Goal: Task Accomplishment & Management: Manage account settings

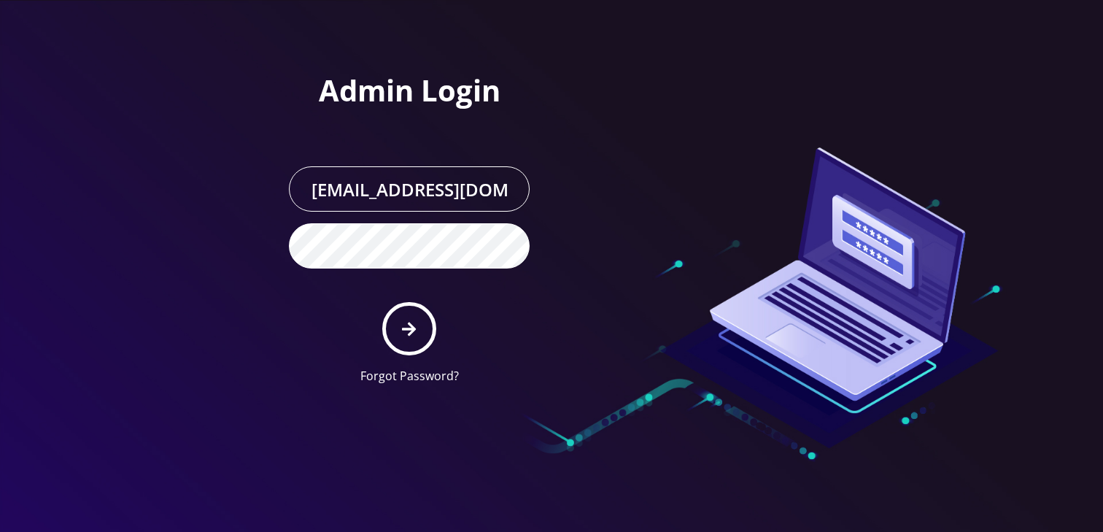
click at [382, 302] on button "submit" at bounding box center [408, 328] width 53 height 53
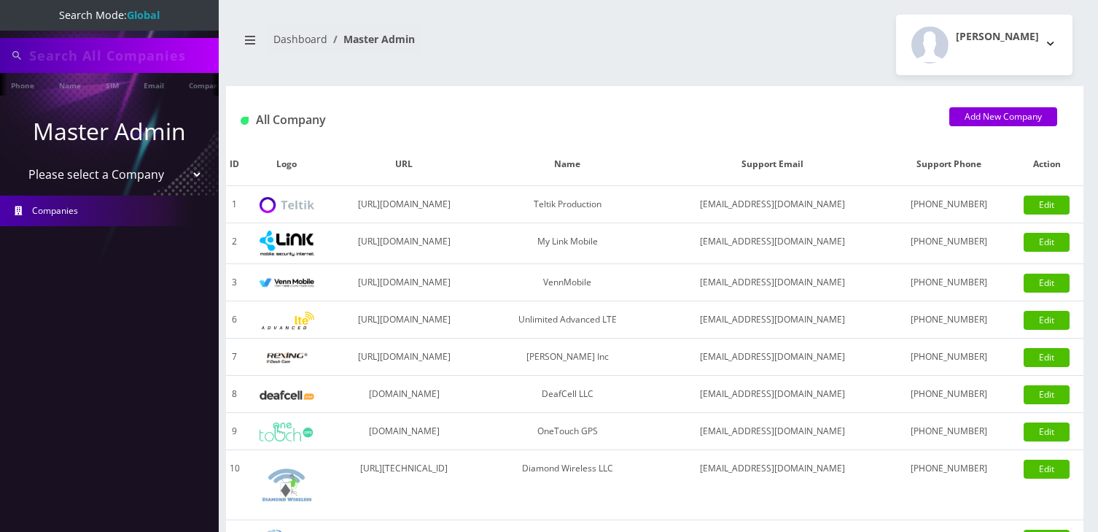
type input "Hessie@greentwigmgt.com"
click at [100, 195] on li "Companies" at bounding box center [109, 212] width 219 height 38
click at [117, 177] on select "Please select a Company Teltik Production My Link Mobile VennMobile Unlimited A…" at bounding box center [110, 176] width 186 height 28
select select "13"
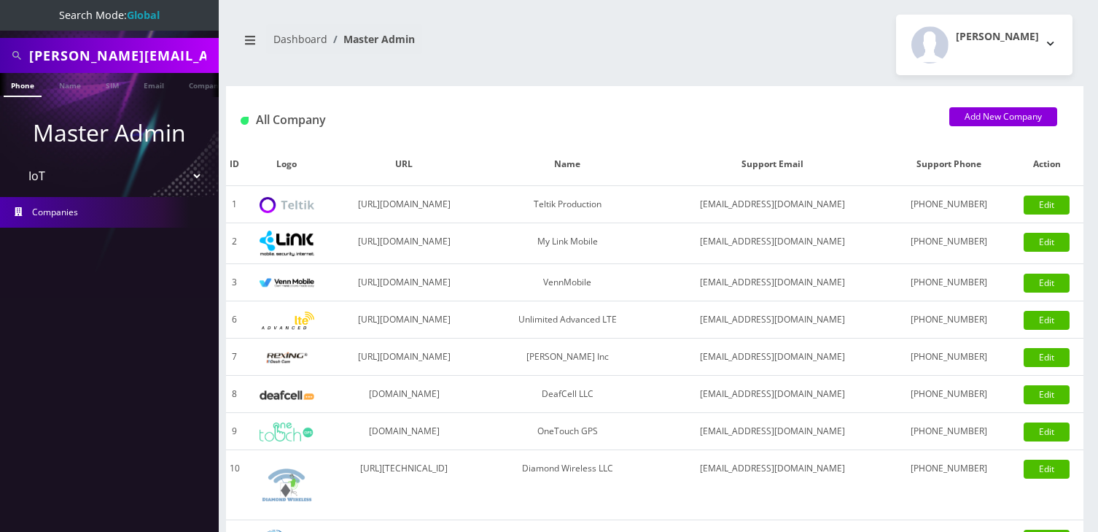
click at [17, 162] on select "Please select a Company Teltik Production My Link Mobile VennMobile Unlimited A…" at bounding box center [110, 176] width 186 height 28
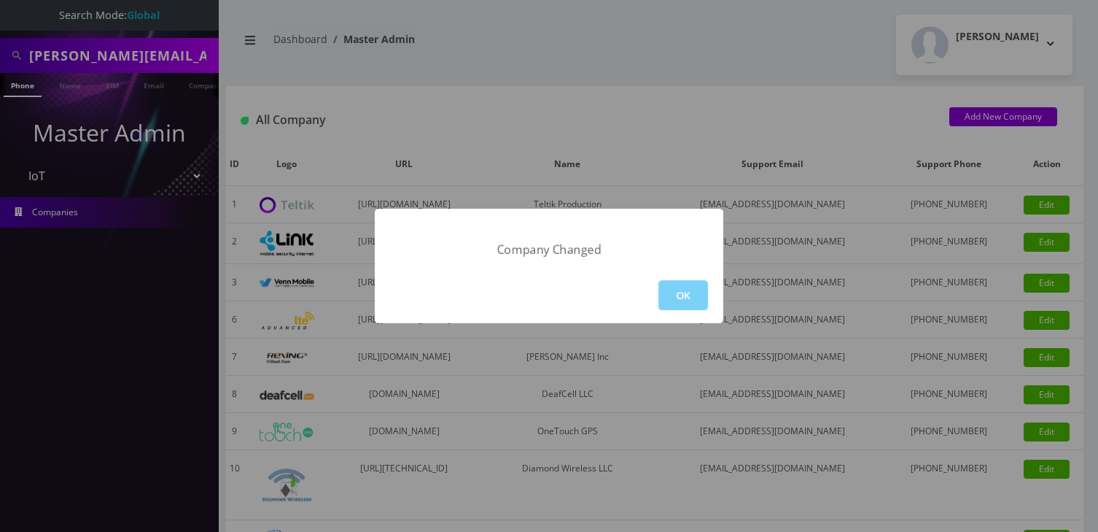
click at [117, 66] on div "Company Changed OK" at bounding box center [549, 266] width 1098 height 532
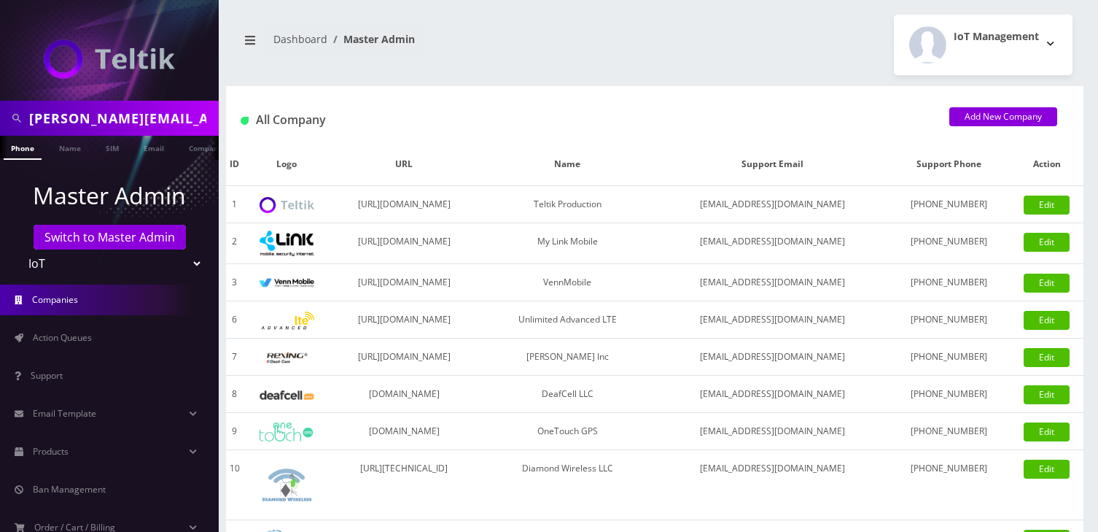
click at [114, 112] on input "Hessie@greentwigmgt.com" at bounding box center [122, 118] width 186 height 28
type input "jason"
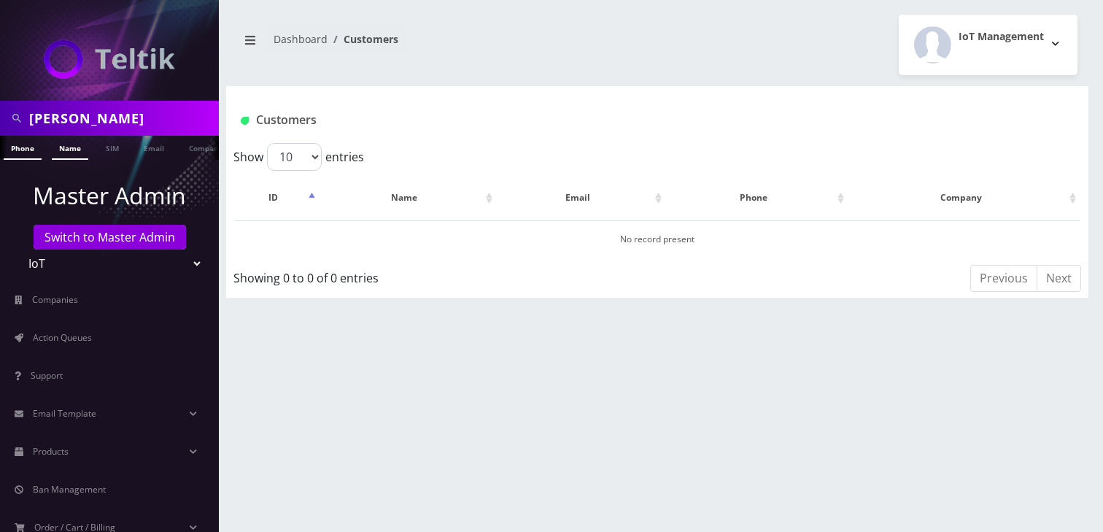
click at [58, 151] on link "Name" at bounding box center [70, 148] width 36 height 24
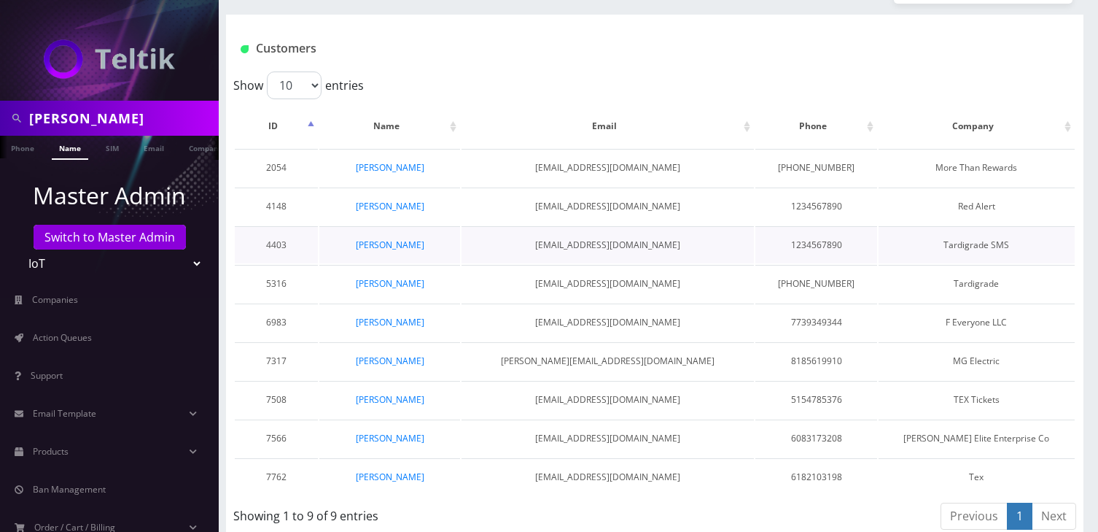
scroll to position [74, 0]
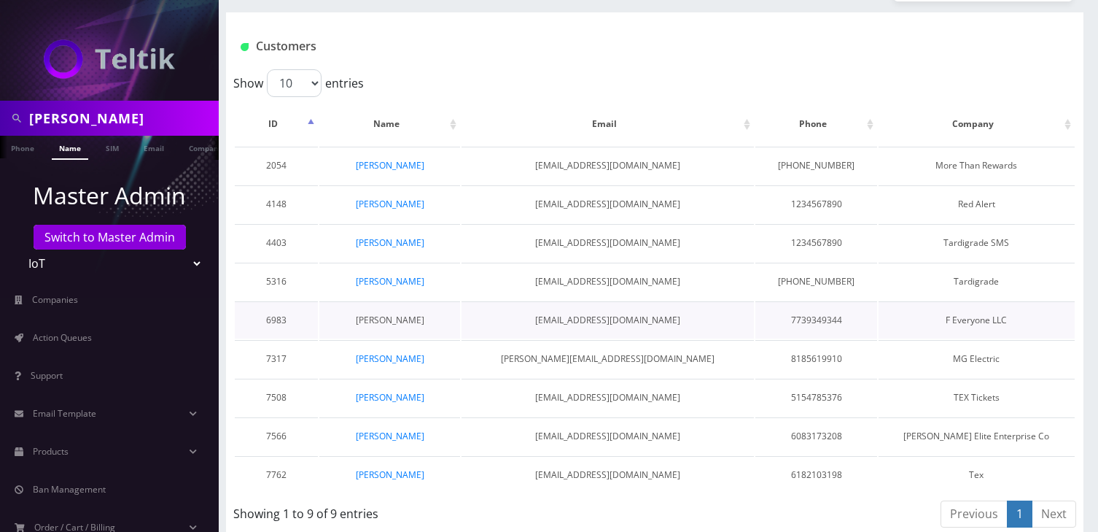
click at [403, 317] on link "[PERSON_NAME]" at bounding box center [390, 320] width 69 height 12
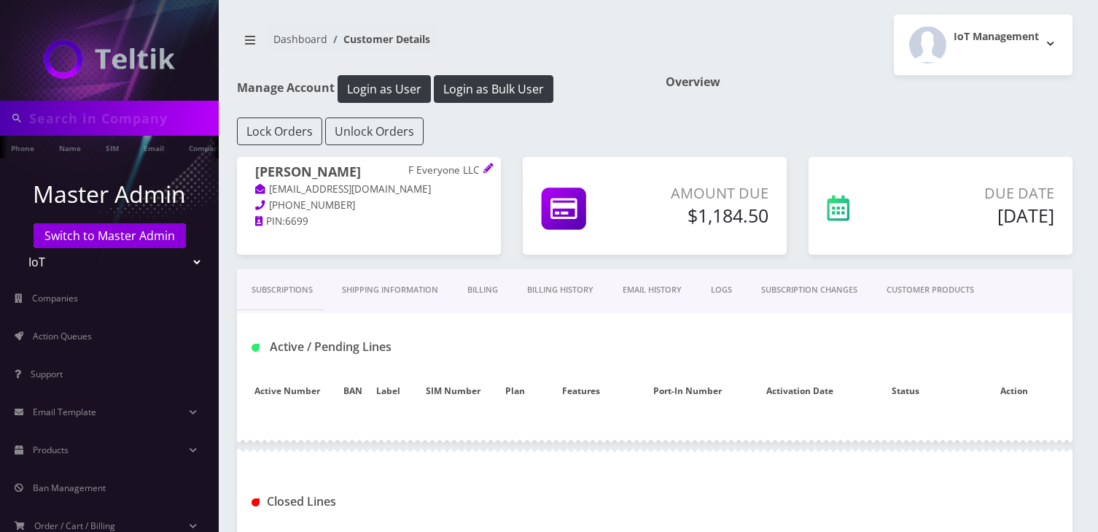
type input "[PERSON_NAME]"
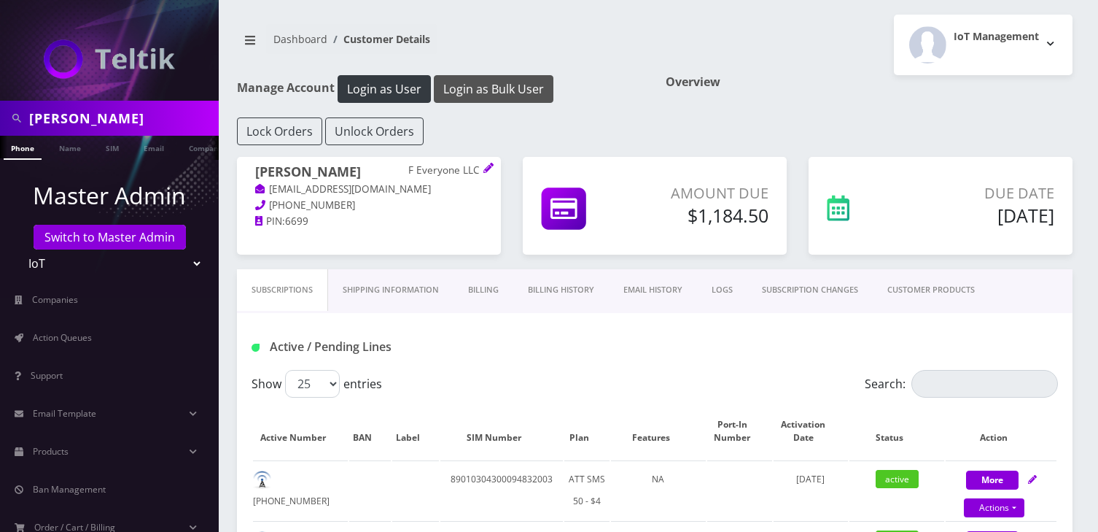
click at [484, 88] on button "Login as Bulk User" at bounding box center [494, 89] width 120 height 28
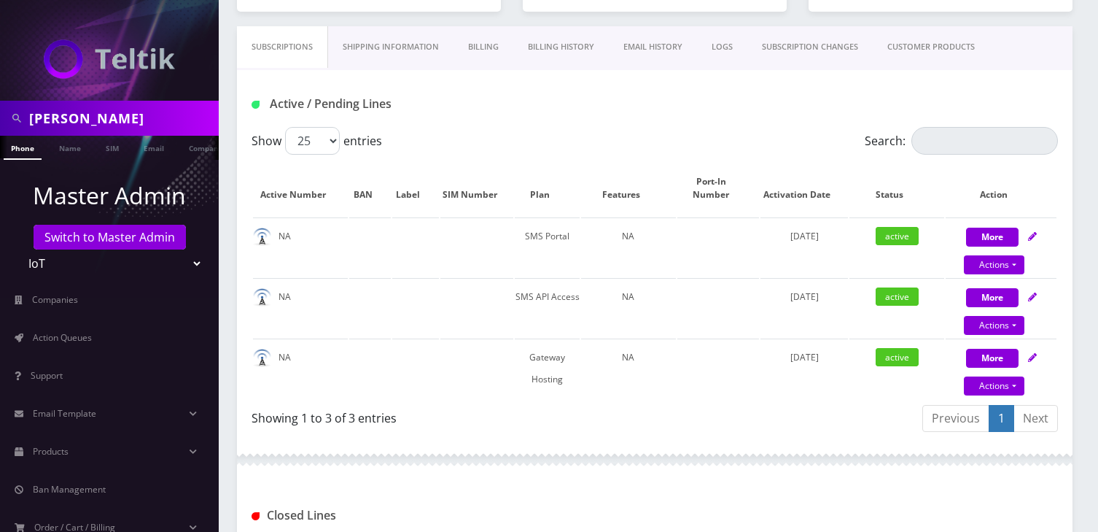
scroll to position [268, 0]
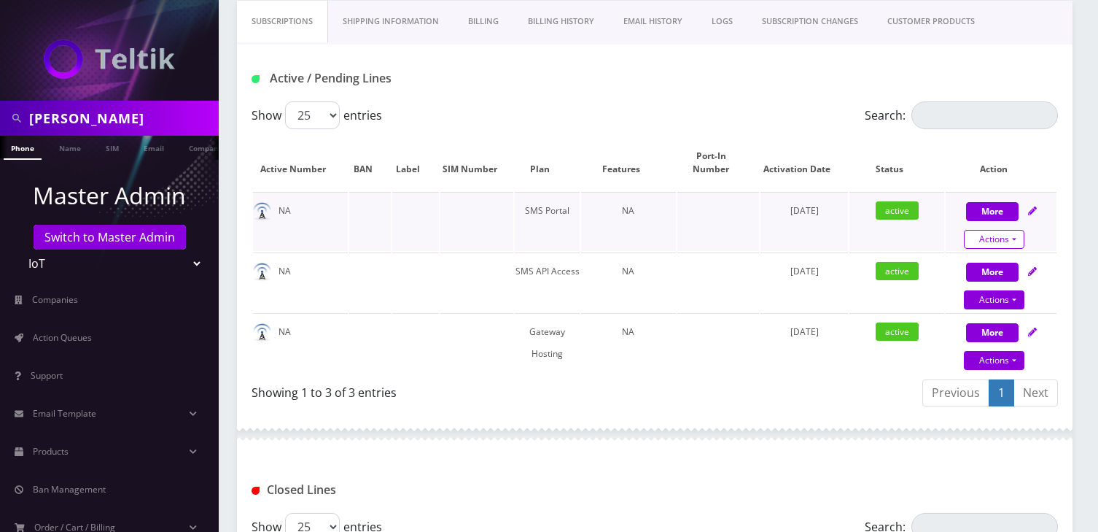
click at [1011, 244] on link "Actions" at bounding box center [994, 239] width 61 height 19
select select "65"
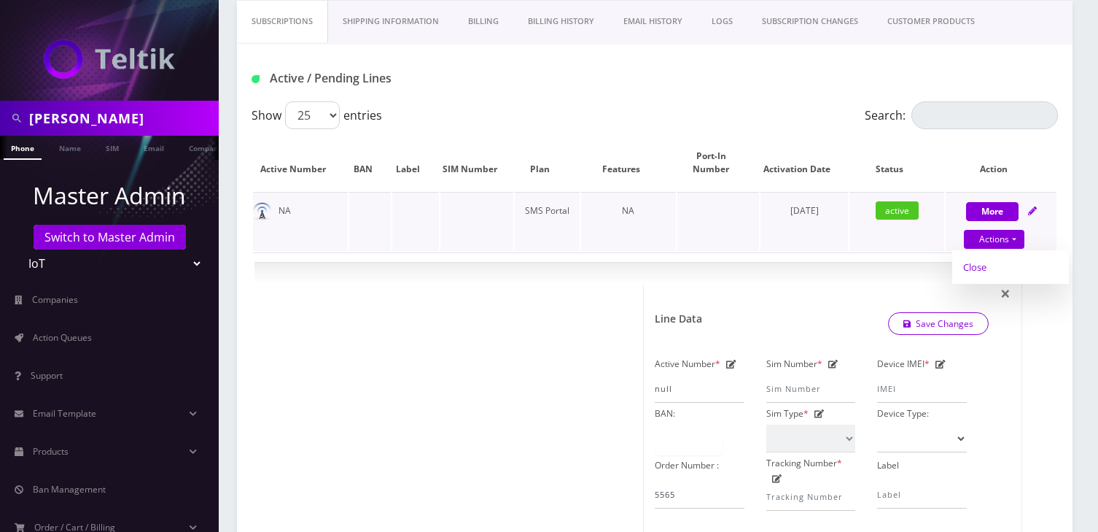
click at [979, 271] on link "Close" at bounding box center [1010, 267] width 117 height 22
type input "08/13/2025"
select select "65"
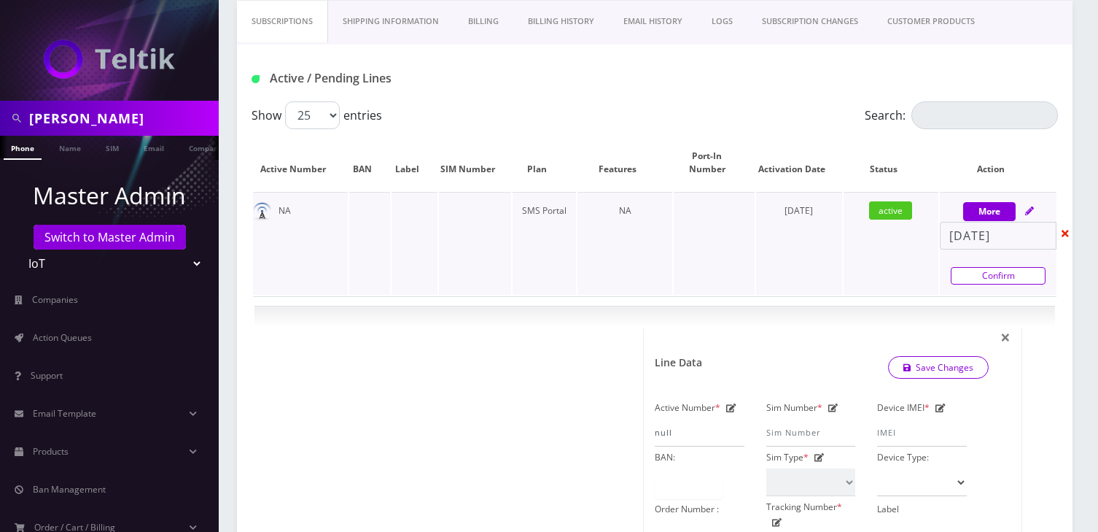
click at [983, 279] on link "Confirm" at bounding box center [998, 276] width 95 height 18
select select "65"
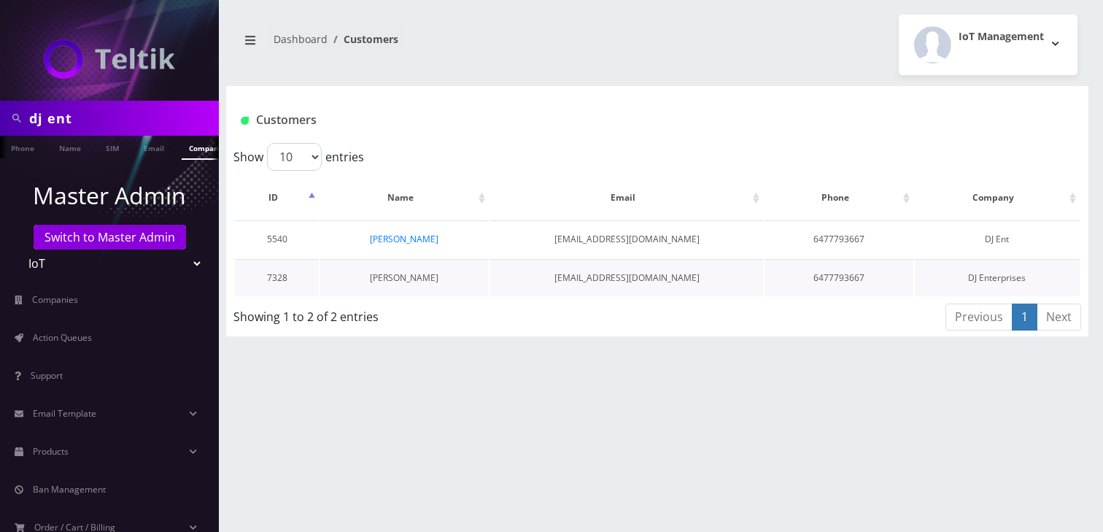
scroll to position [0, 7]
click at [407, 279] on link "[PERSON_NAME]" at bounding box center [404, 277] width 69 height 12
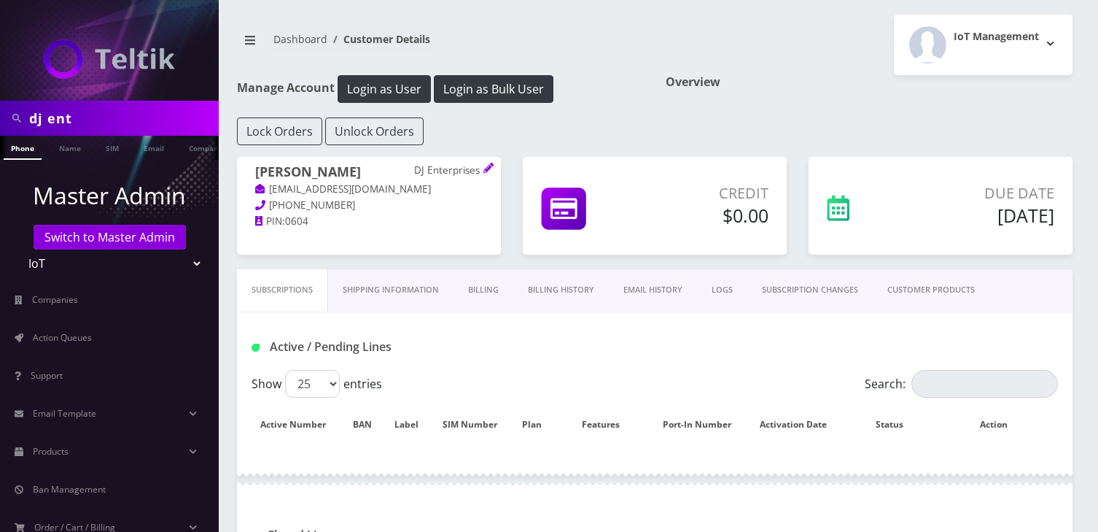
click at [922, 284] on link "CUSTOMER PRODUCTS" at bounding box center [931, 290] width 117 height 42
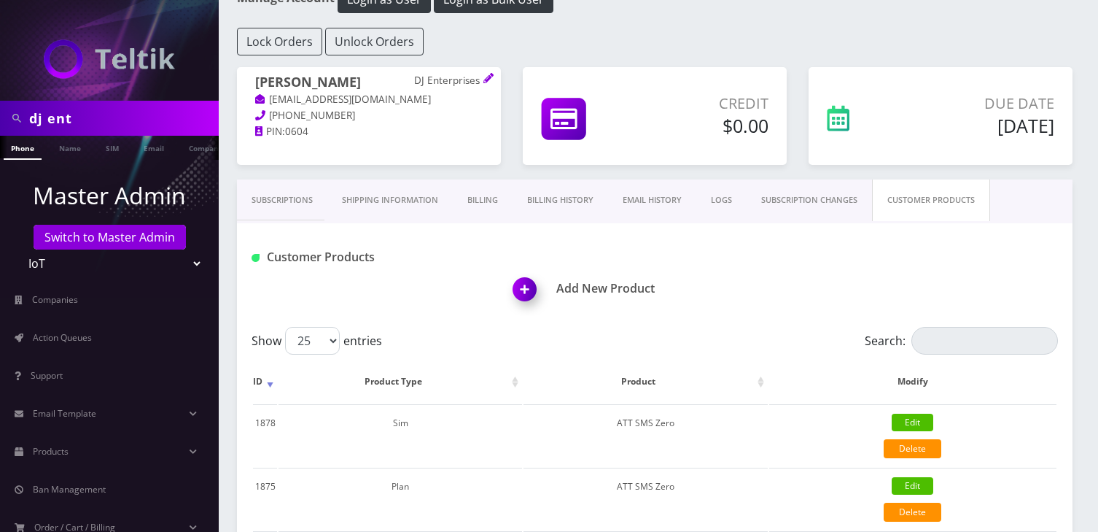
scroll to position [201, 0]
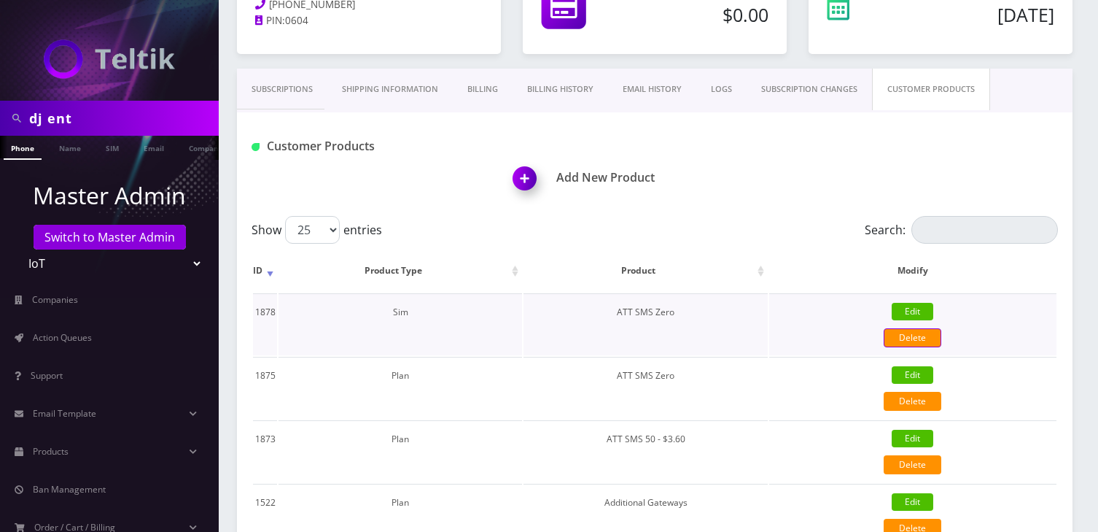
click at [915, 342] on link "Delete" at bounding box center [913, 337] width 58 height 19
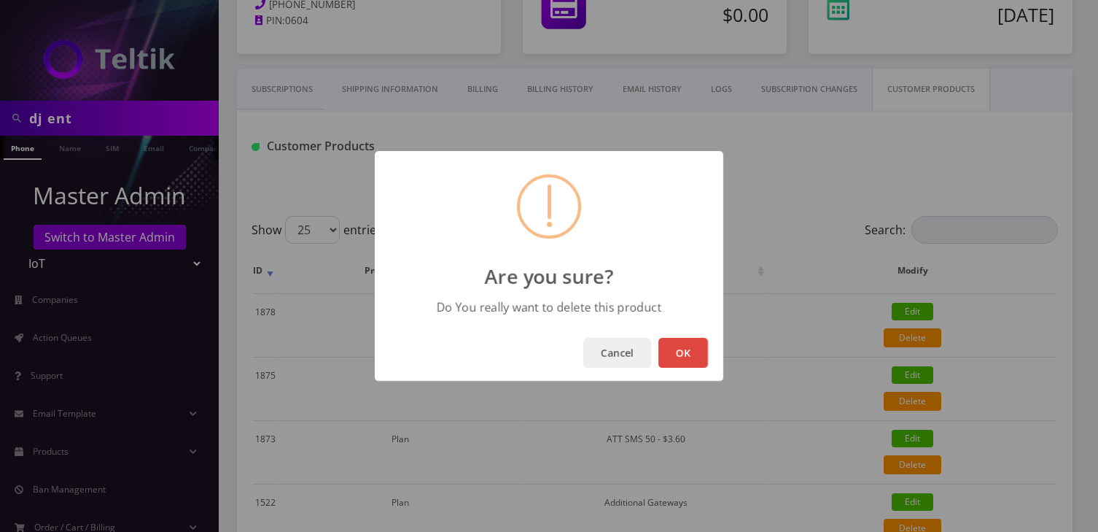
click at [686, 352] on button "OK" at bounding box center [684, 353] width 50 height 30
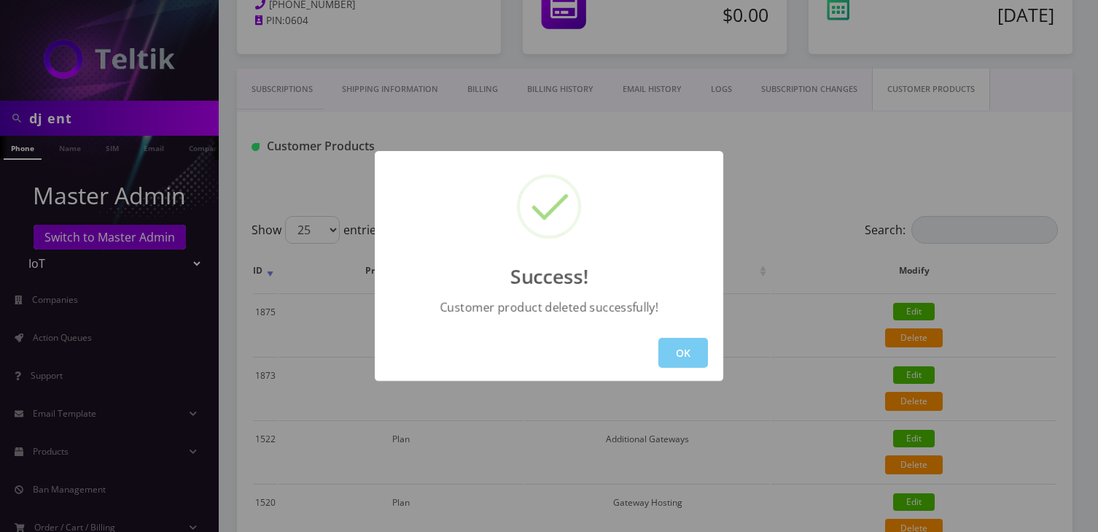
click at [687, 344] on button "OK" at bounding box center [684, 353] width 50 height 30
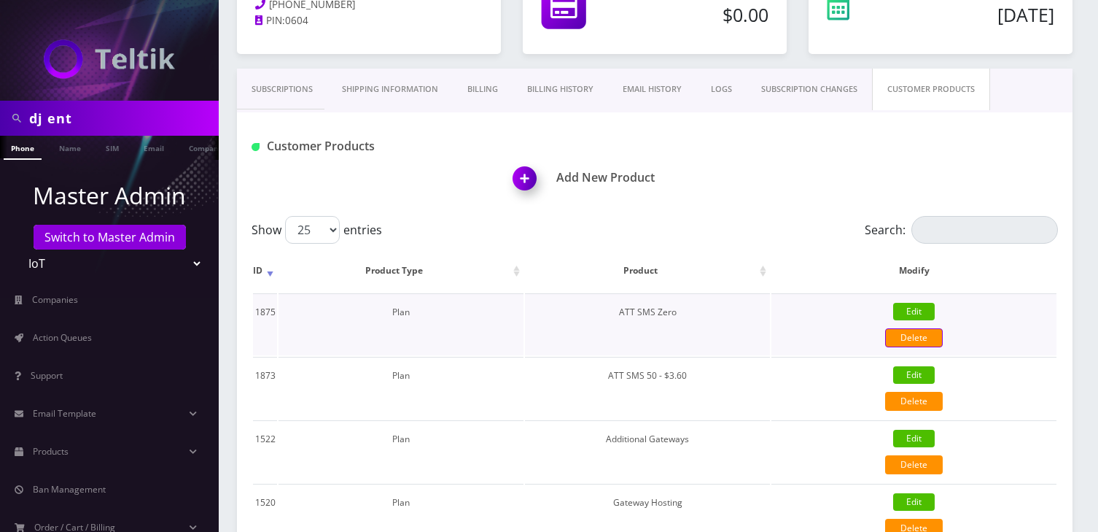
click at [906, 336] on link "Delete" at bounding box center [914, 337] width 58 height 19
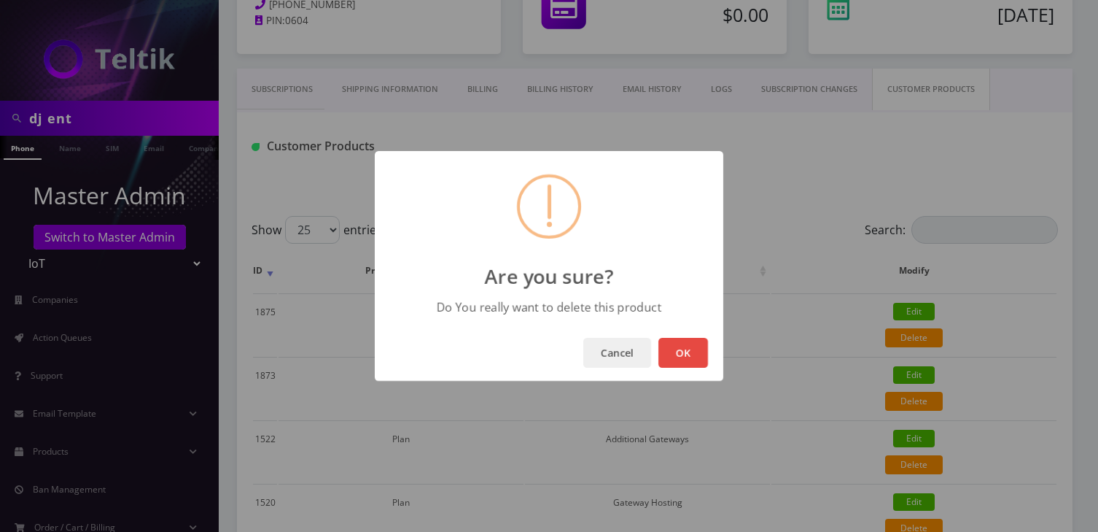
click at [685, 372] on div "Cancel OK" at bounding box center [549, 353] width 349 height 56
click at [678, 357] on button "OK" at bounding box center [684, 353] width 50 height 30
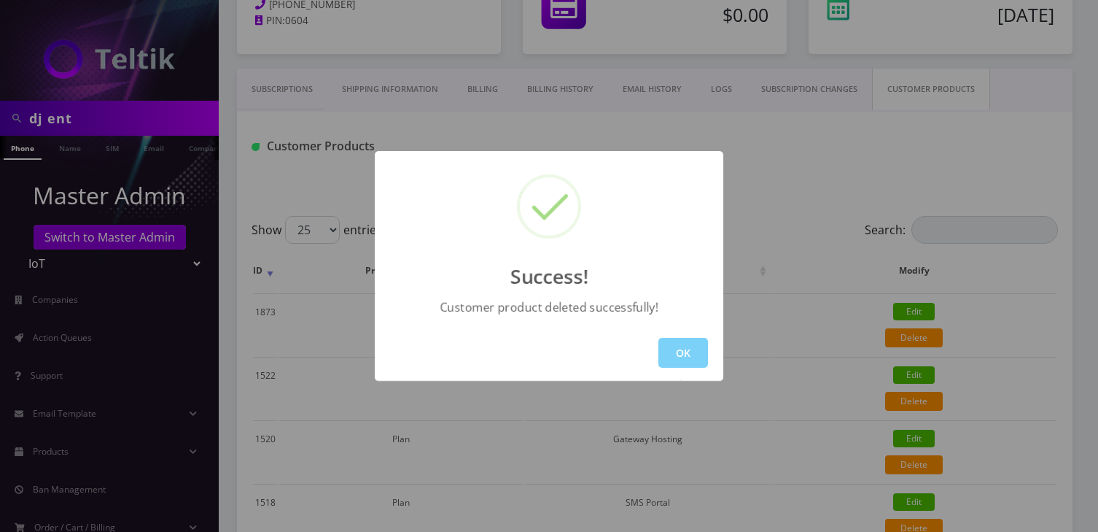
click at [295, 95] on div "Success! Customer product deleted successfully! OK" at bounding box center [549, 266] width 1098 height 532
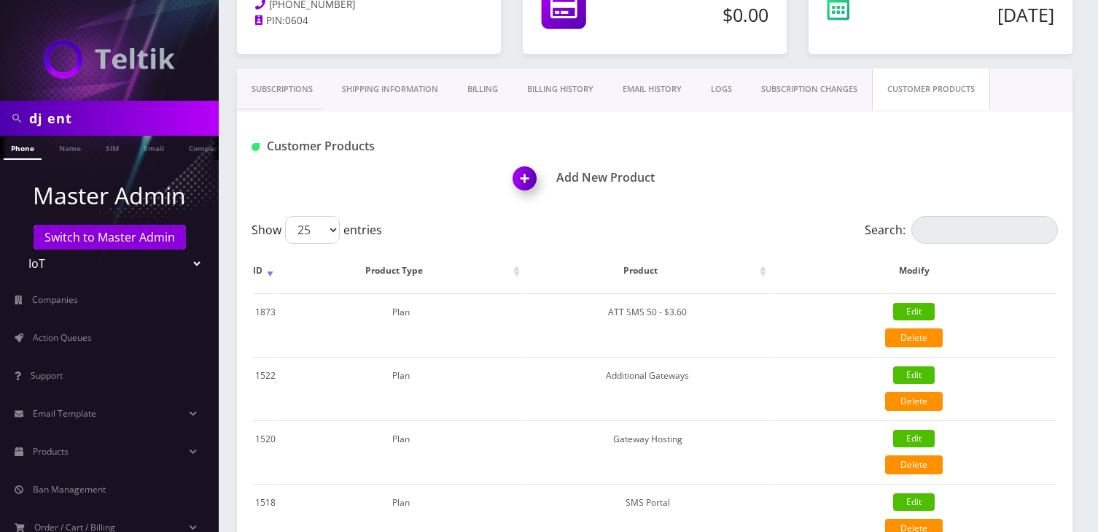
click at [295, 95] on link "Subscriptions" at bounding box center [282, 90] width 90 height 42
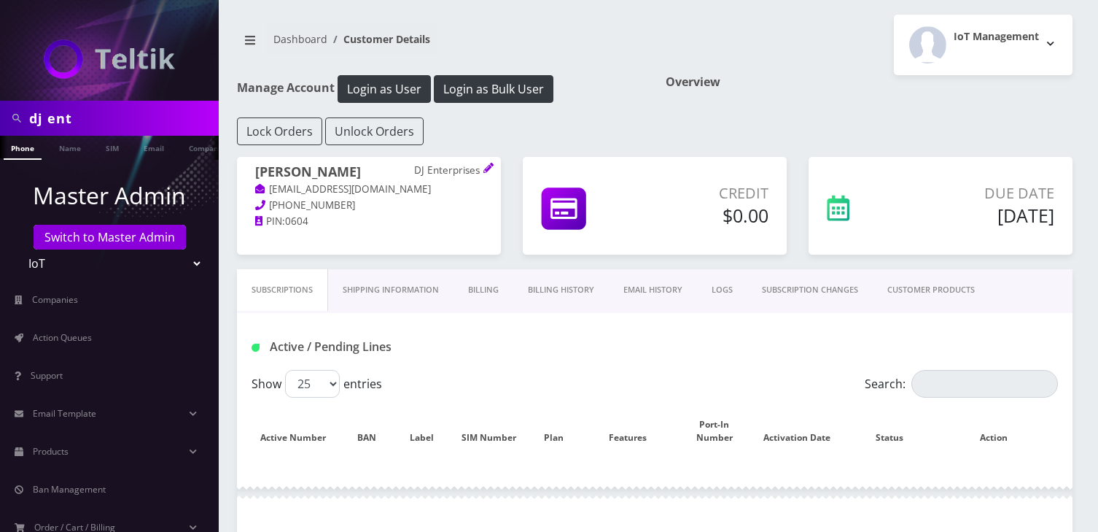
click at [308, 295] on link "Subscriptions" at bounding box center [282, 290] width 91 height 42
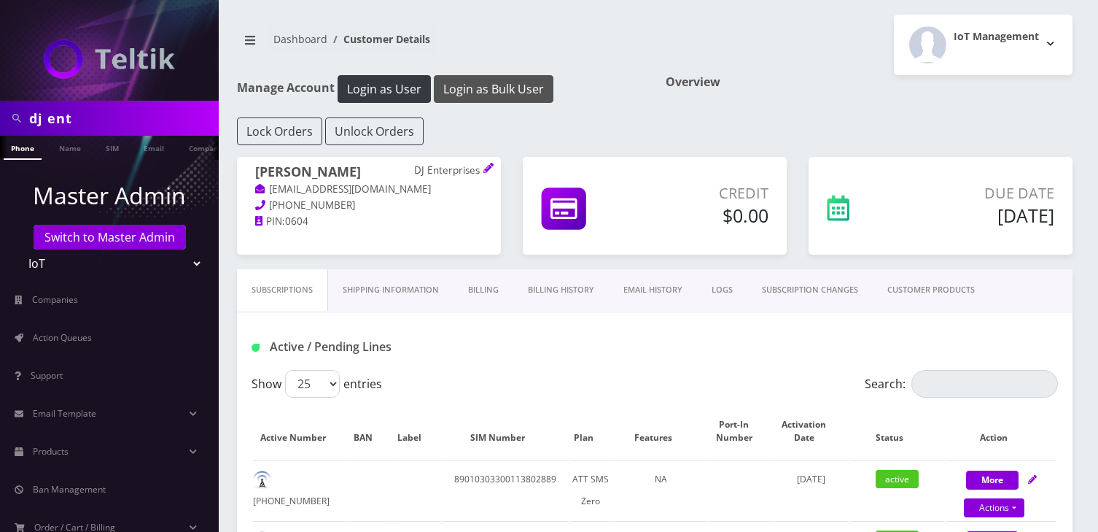
click at [470, 89] on button "Login as Bulk User" at bounding box center [494, 89] width 120 height 28
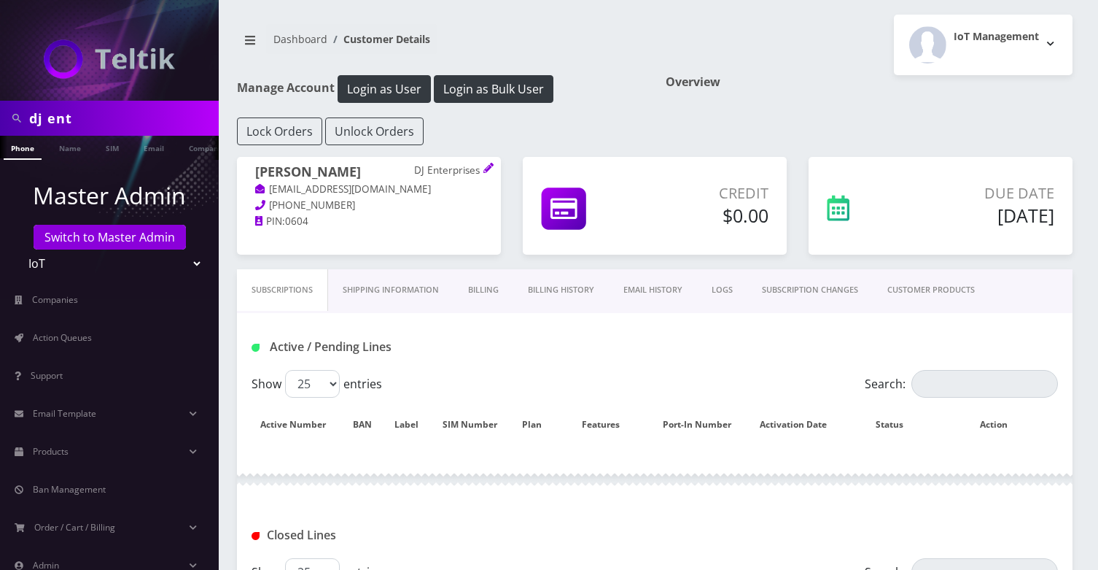
scroll to position [250, 0]
